Goal: Book appointment/travel/reservation

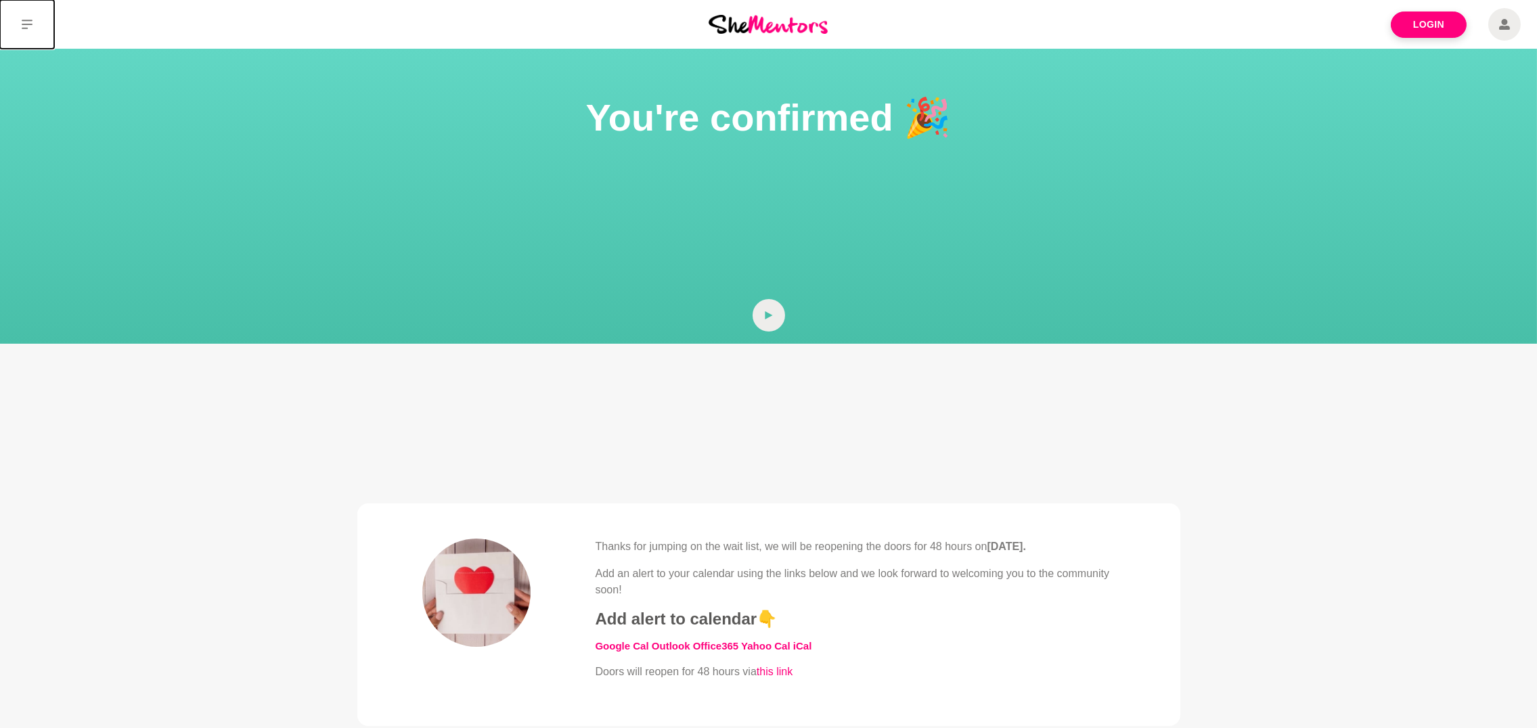
click at [26, 26] on icon at bounding box center [27, 24] width 11 height 11
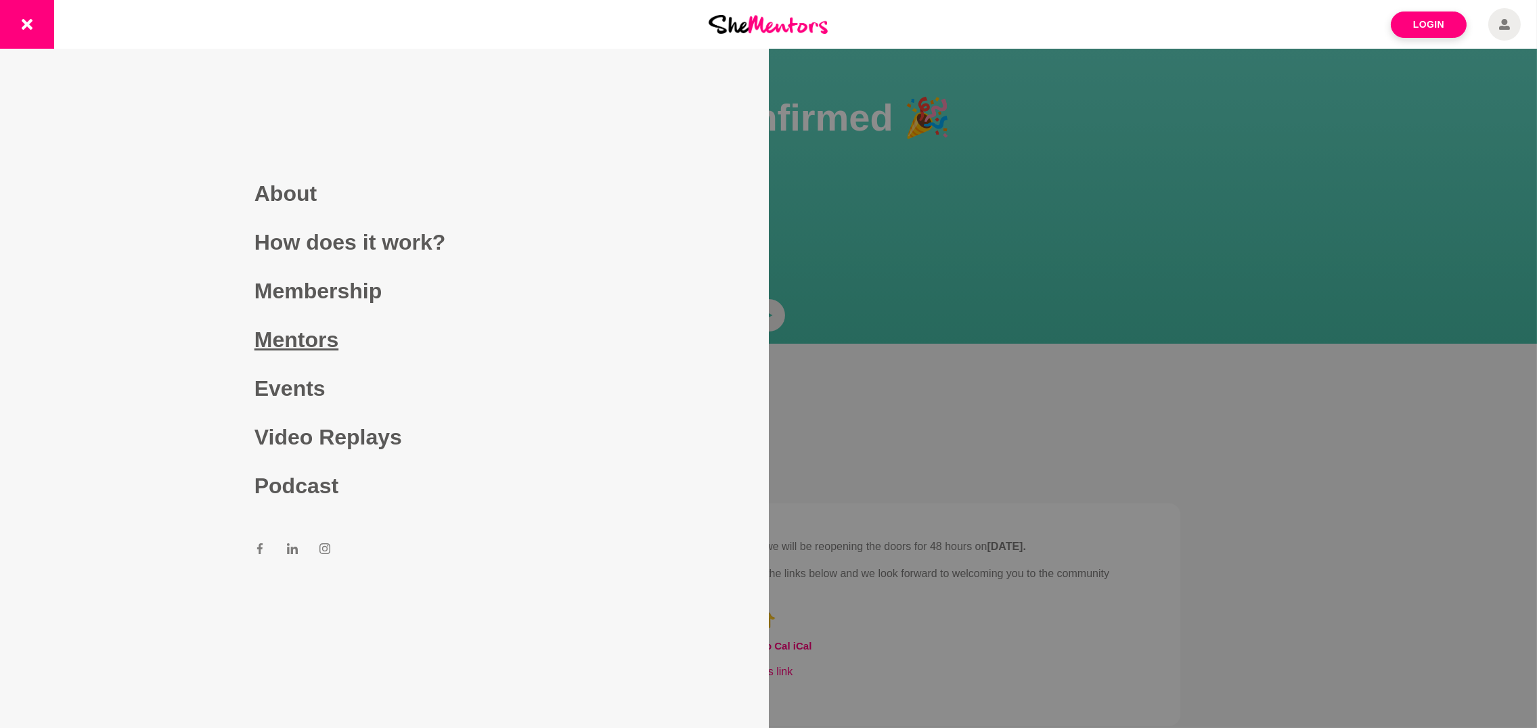
click at [313, 343] on link "Mentors" at bounding box center [385, 339] width 260 height 49
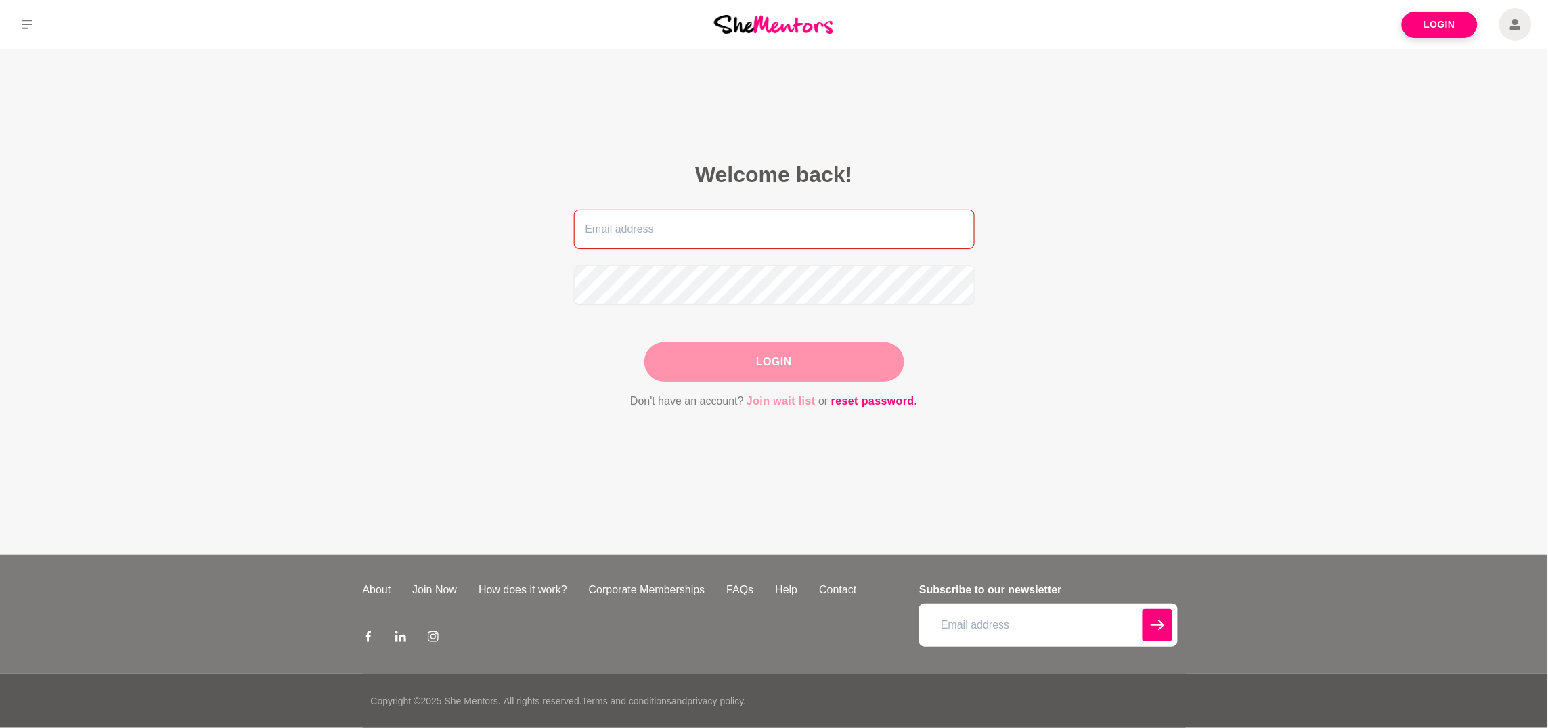
type input "[EMAIL_ADDRESS][DOMAIN_NAME]"
click at [755, 364] on button "Login" at bounding box center [775, 362] width 260 height 39
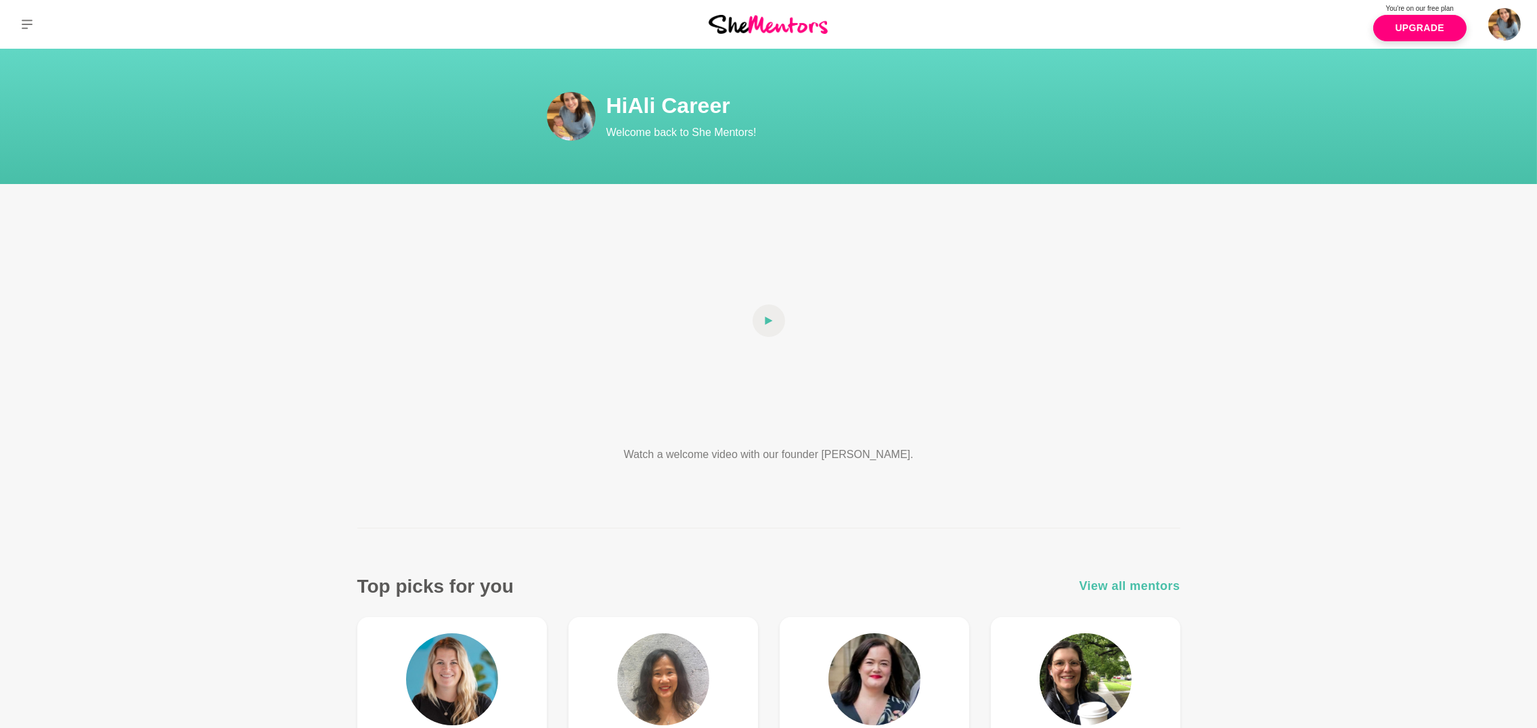
click at [1109, 590] on span "View all mentors" at bounding box center [1130, 587] width 101 height 20
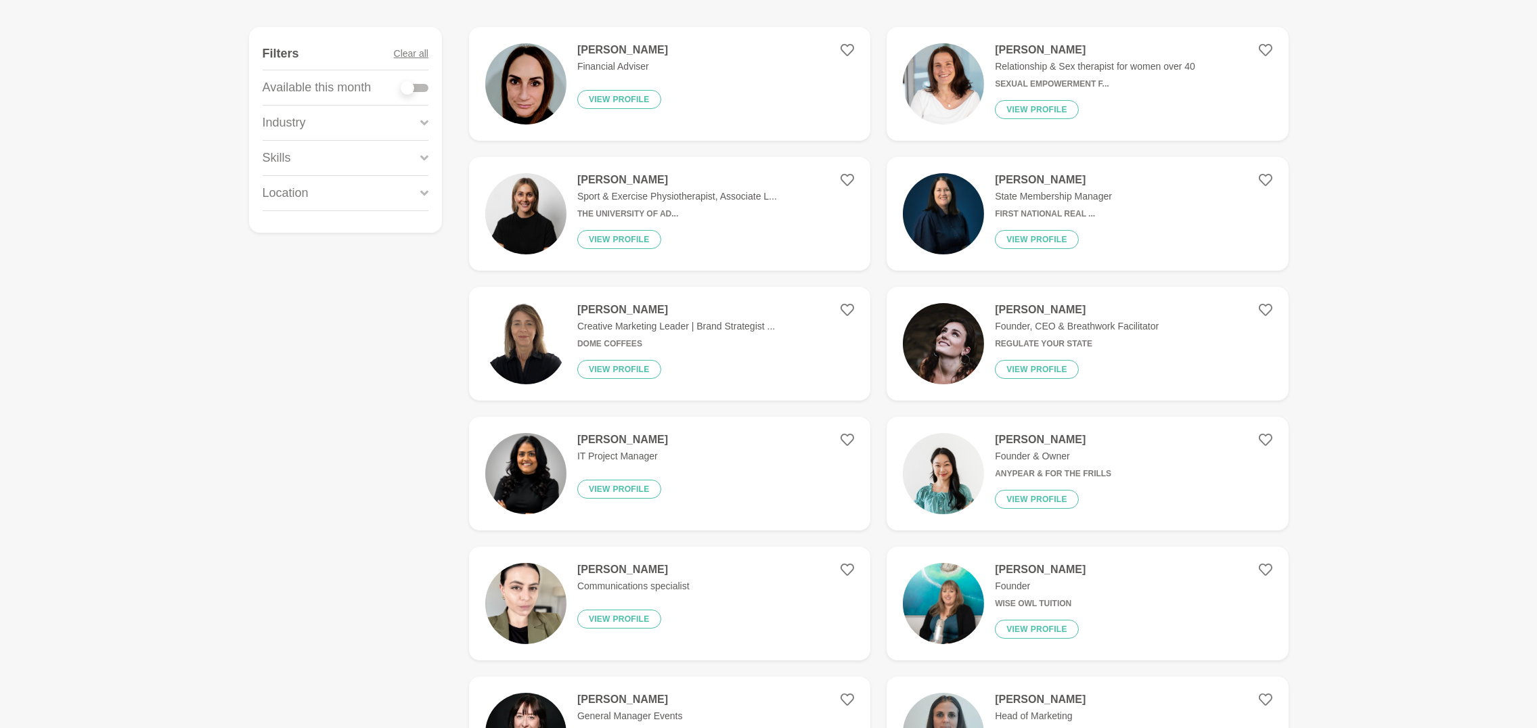
scroll to position [272, 0]
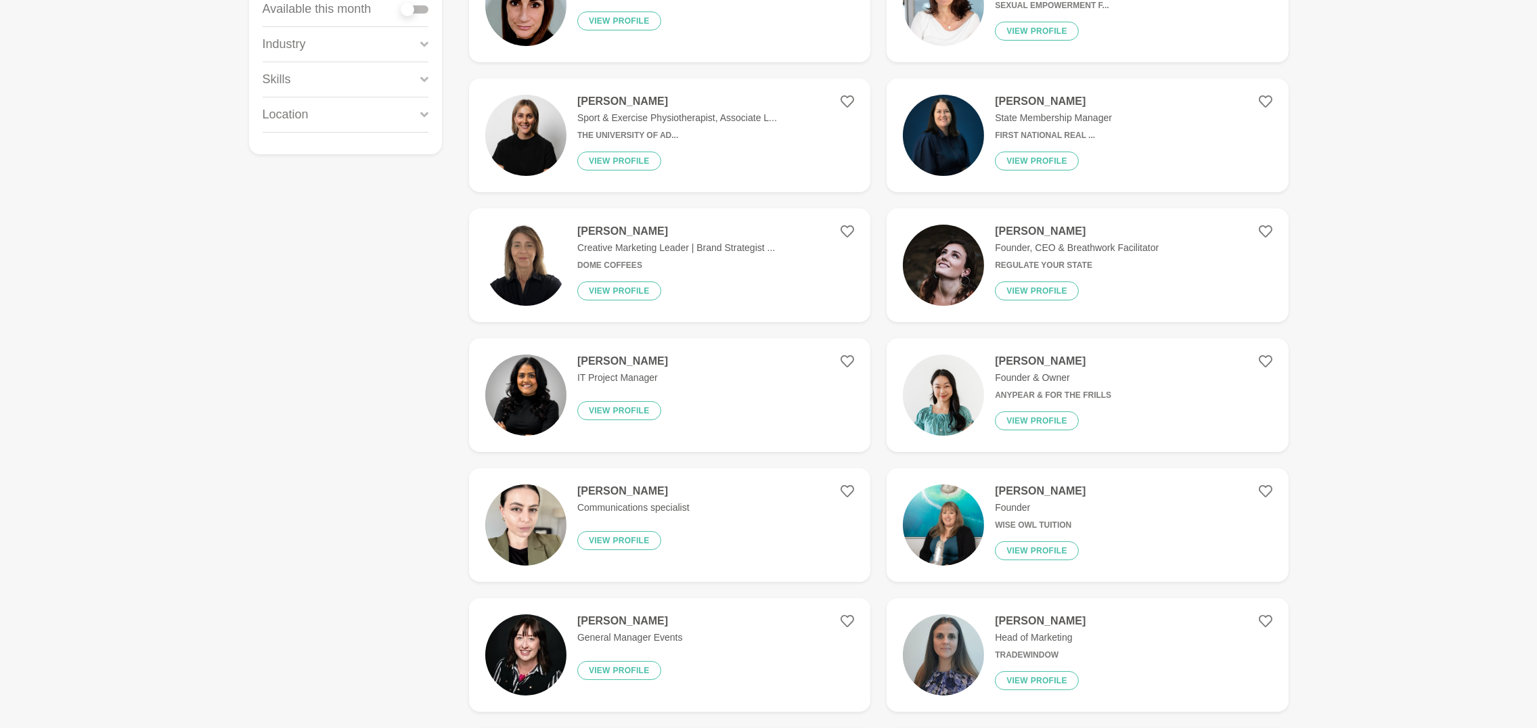
click at [539, 271] on img at bounding box center [525, 265] width 81 height 81
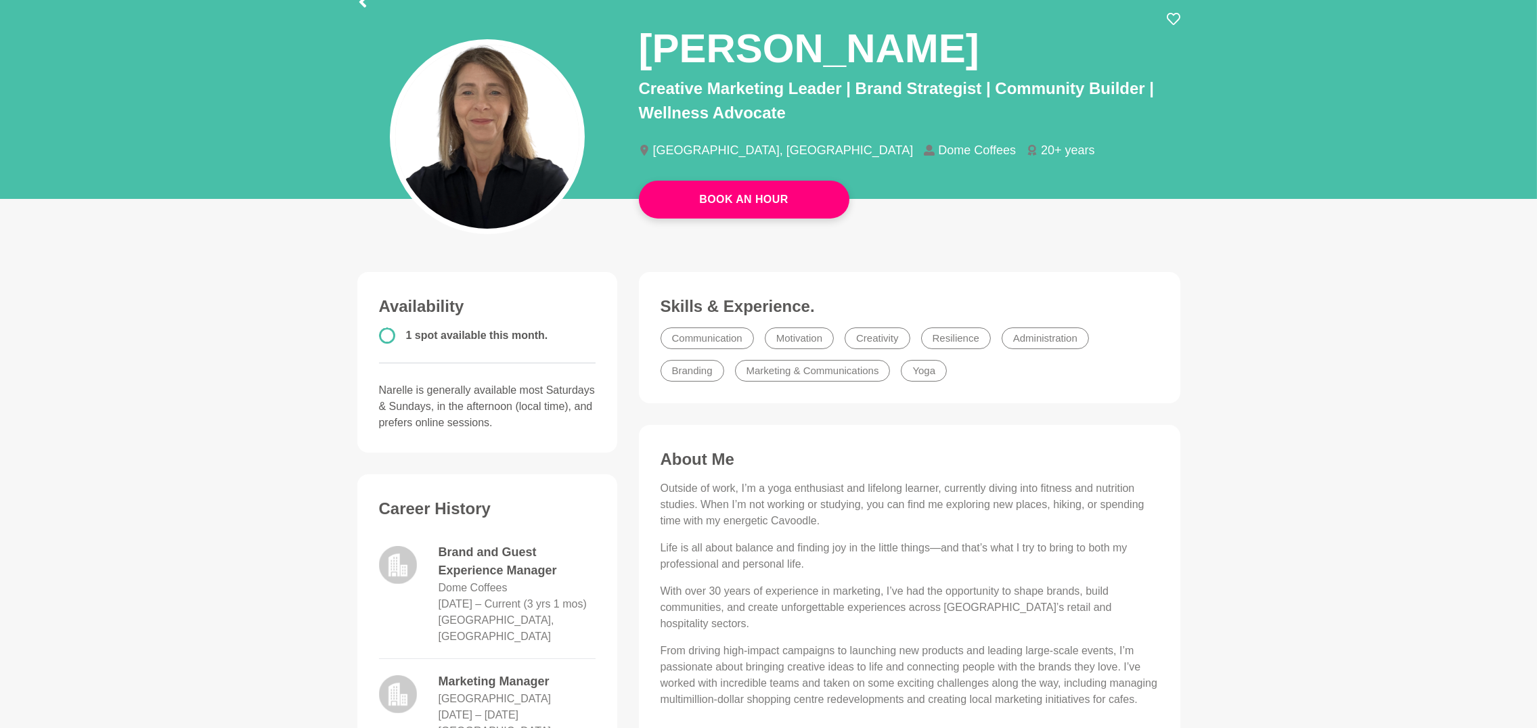
scroll to position [187, 0]
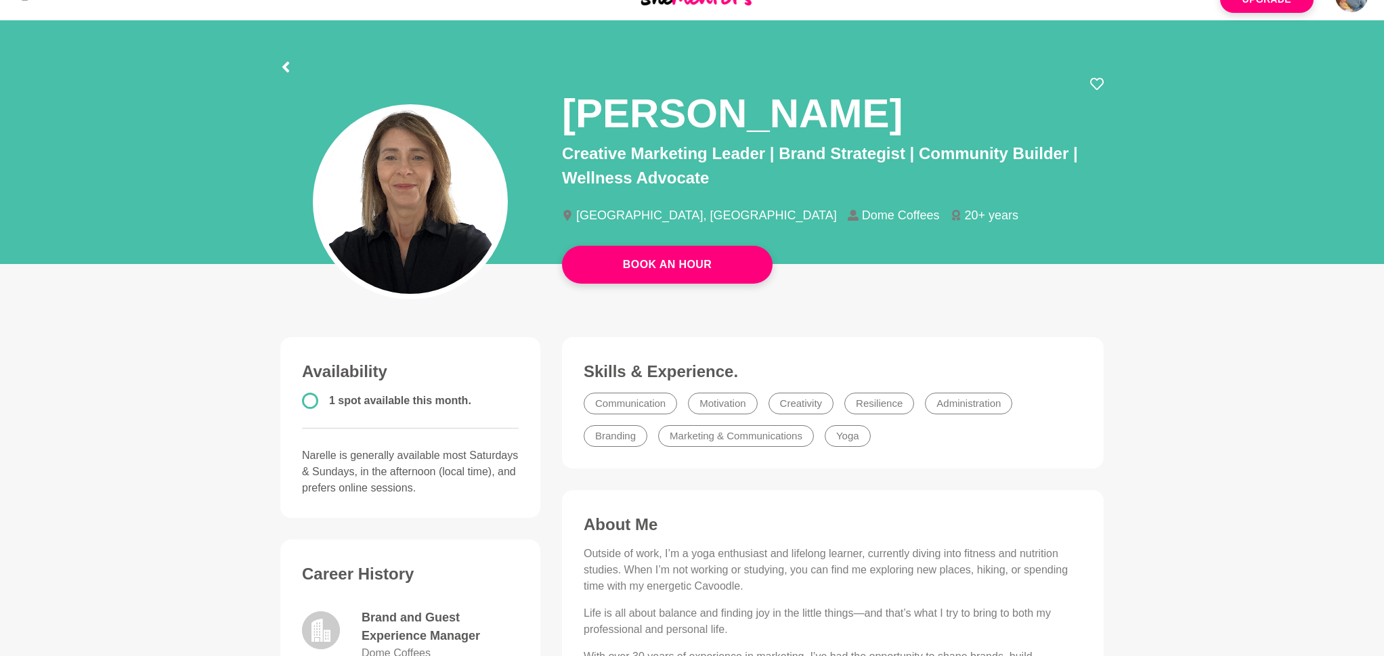
scroll to position [0, 0]
